Goal: Information Seeking & Learning: Compare options

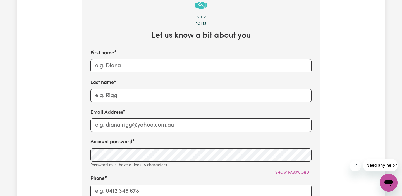
scroll to position [214, 0]
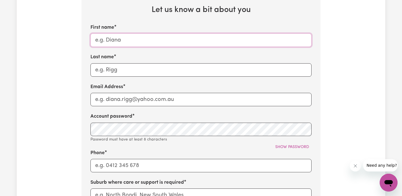
click at [152, 47] on div "First name Last name Email Address Account password Password must have at least…" at bounding box center [201, 143] width 221 height 238
type input "S"
type input "B"
click at [110, 100] on input "Email Address" at bounding box center [201, 99] width 221 height 13
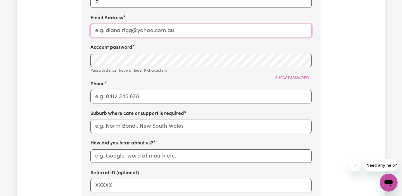
scroll to position [312, 0]
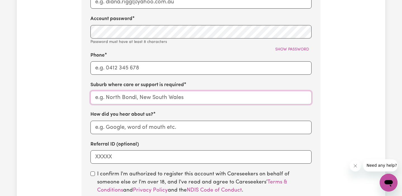
click at [139, 99] on input "text" at bounding box center [201, 97] width 221 height 13
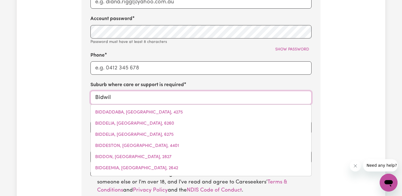
type input "Bidwill"
type input "Bidwill, [GEOGRAPHIC_DATA], 2770"
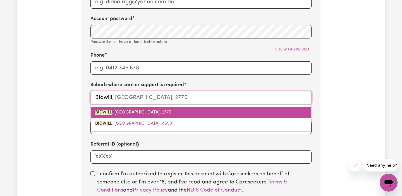
click at [132, 112] on span "BIDWILL , [GEOGRAPHIC_DATA], 2770" at bounding box center [133, 112] width 76 height 4
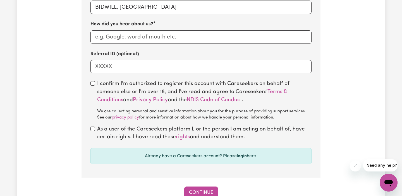
scroll to position [406, 0]
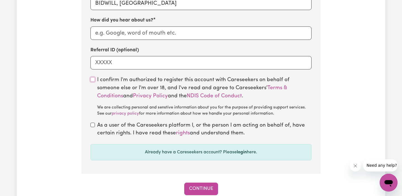
click at [94, 79] on input "checkbox" at bounding box center [93, 79] width 4 height 4
checkbox input "true"
click at [94, 127] on input "checkbox" at bounding box center [93, 125] width 4 height 4
checkbox input "true"
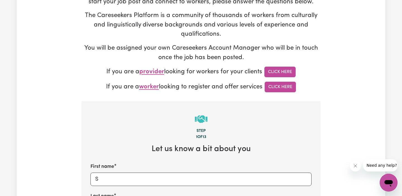
scroll to position [0, 0]
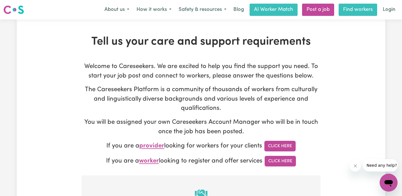
click at [357, 11] on link "Find workers" at bounding box center [358, 10] width 39 height 12
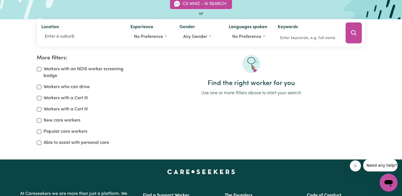
scroll to position [57, 0]
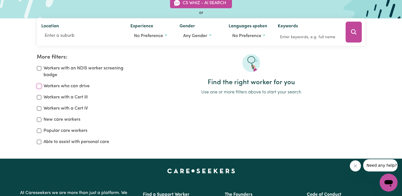
click at [39, 87] on input "Workers who can drive" at bounding box center [39, 86] width 4 height 4
checkbox input "true"
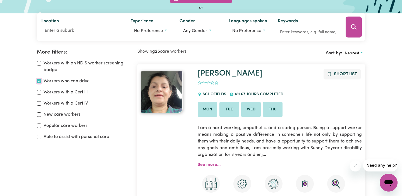
scroll to position [61, 0]
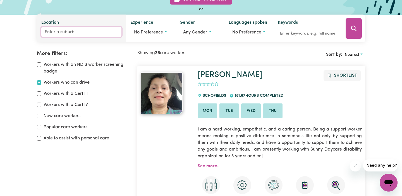
click at [63, 32] on input "Location" at bounding box center [81, 32] width 80 height 10
type input "bidwil"
type input "bidwilL, [GEOGRAPHIC_DATA], 2770"
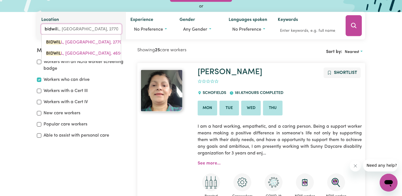
type input "bidwill"
type input "[GEOGRAPHIC_DATA], [GEOGRAPHIC_DATA], 2770"
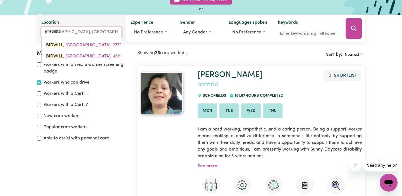
scroll to position [63, 0]
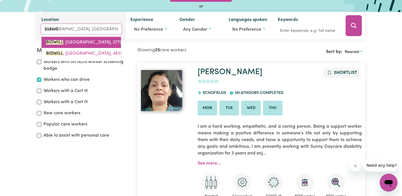
click at [71, 41] on span "BIDWILL , [GEOGRAPHIC_DATA], 2770" at bounding box center [84, 42] width 76 height 4
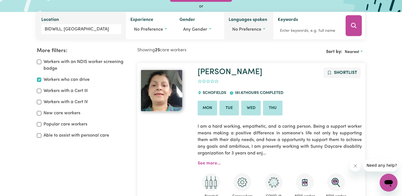
click at [249, 27] on button "No preference" at bounding box center [249, 29] width 40 height 11
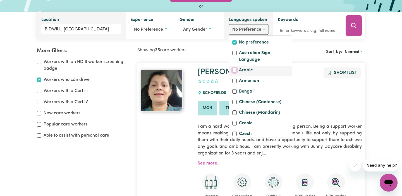
click at [235, 73] on input "Arabic" at bounding box center [235, 70] width 4 height 4
checkbox input "true"
checkbox input "false"
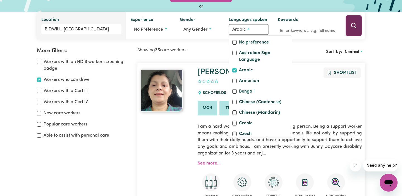
click at [352, 27] on icon "Search" at bounding box center [353, 25] width 5 height 5
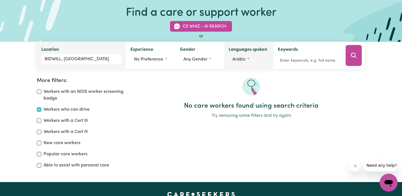
scroll to position [29, 0]
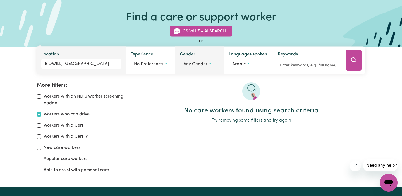
click at [208, 65] on button "Any gender" at bounding box center [200, 64] width 40 height 11
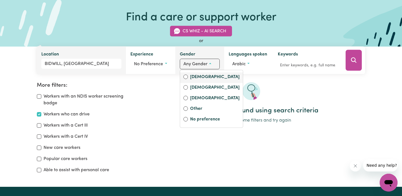
click at [202, 79] on label "[DEMOGRAPHIC_DATA]" at bounding box center [214, 78] width 49 height 8
click at [188, 79] on input "[DEMOGRAPHIC_DATA]" at bounding box center [186, 77] width 4 height 4
radio input "true"
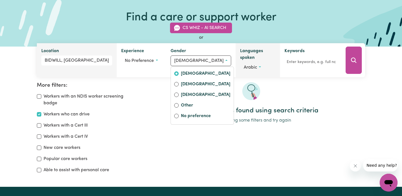
click at [250, 63] on button "Arabic" at bounding box center [257, 67] width 35 height 11
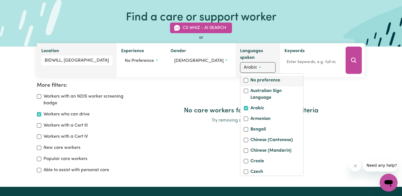
click at [251, 77] on label "No preference" at bounding box center [266, 81] width 30 height 8
click at [247, 78] on input "No preference" at bounding box center [246, 80] width 4 height 4
checkbox input "true"
checkbox input "false"
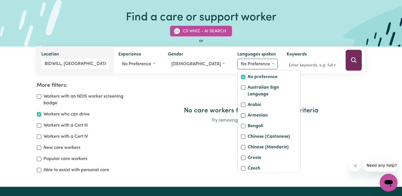
click at [356, 60] on icon "Search" at bounding box center [354, 60] width 7 height 7
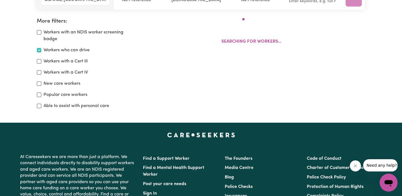
scroll to position [93, 0]
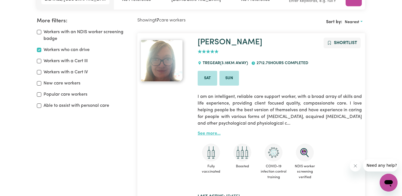
click at [210, 132] on link "See more..." at bounding box center [209, 134] width 23 height 4
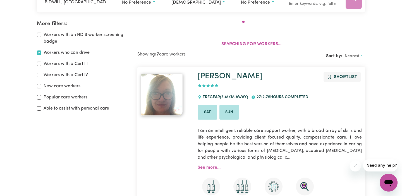
scroll to position [93, 0]
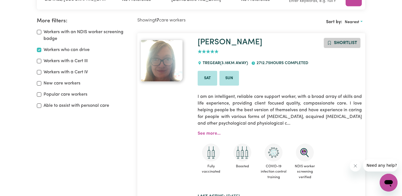
click at [332, 46] on button "Shortlist" at bounding box center [342, 43] width 37 height 11
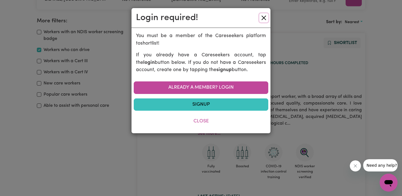
click at [264, 18] on button "Close" at bounding box center [264, 17] width 9 height 9
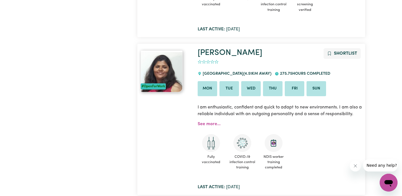
scroll to position [262, 0]
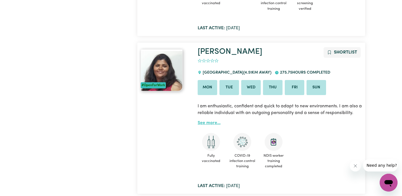
click at [204, 124] on link "See more..." at bounding box center [209, 123] width 23 height 4
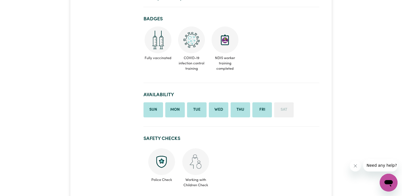
scroll to position [25, 0]
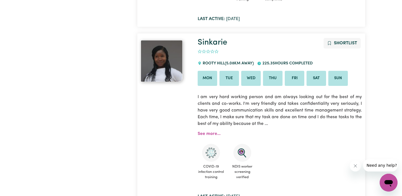
scroll to position [431, 0]
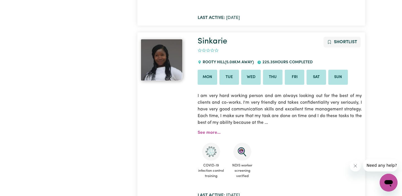
click at [194, 133] on div at bounding box center [166, 118] width 57 height 163
click at [206, 132] on link "See more..." at bounding box center [209, 133] width 23 height 4
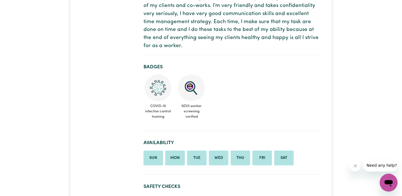
scroll to position [147, 0]
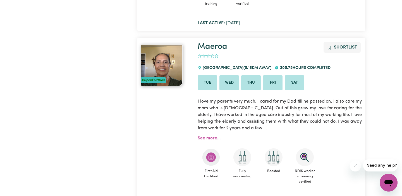
scroll to position [605, 0]
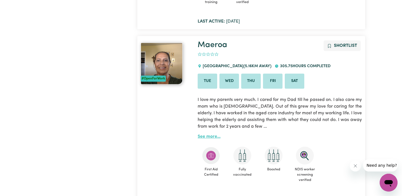
click at [210, 138] on link "See more..." at bounding box center [209, 137] width 23 height 4
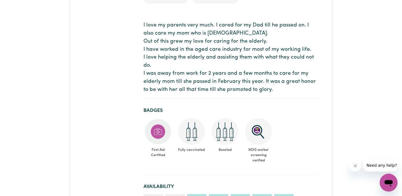
scroll to position [121, 0]
